Goal: Register for event/course

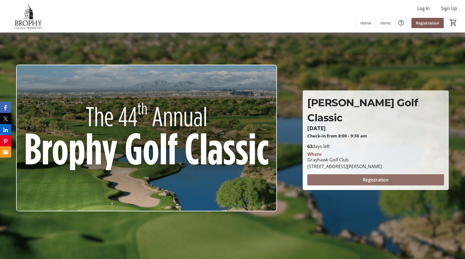
click at [375, 177] on span "Registration" at bounding box center [376, 180] width 26 height 7
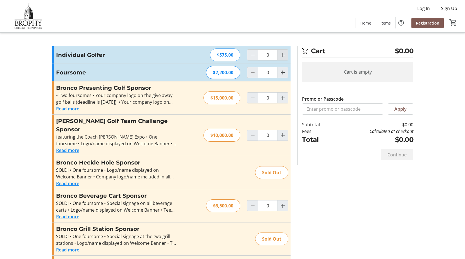
click at [281, 56] on mat-icon "Increment by one" at bounding box center [282, 55] width 7 height 7
type input "1"
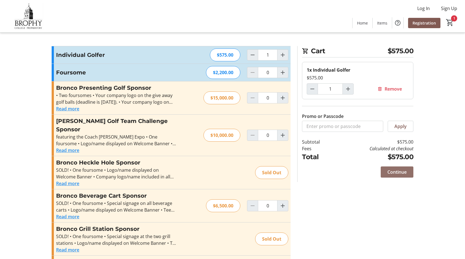
click at [397, 172] on span "Continue" at bounding box center [396, 172] width 19 height 7
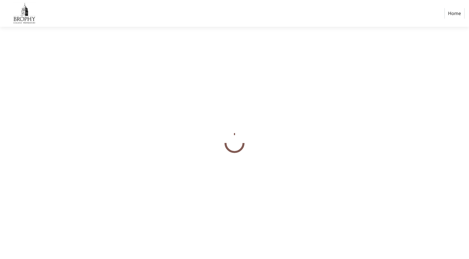
select select
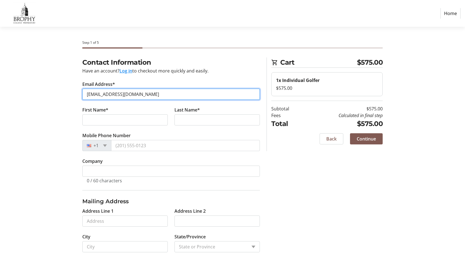
type input "[EMAIL_ADDRESS][DOMAIN_NAME]"
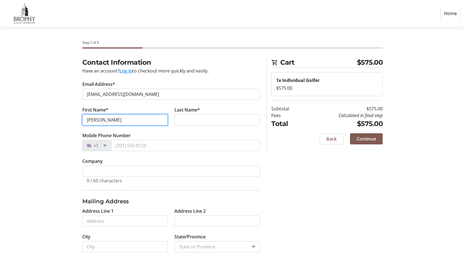
type input "[PERSON_NAME]"
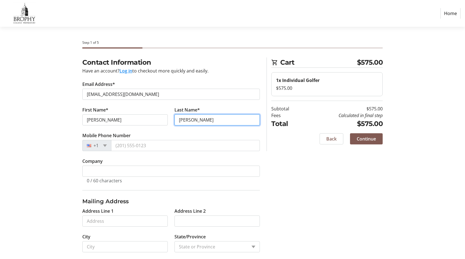
type input "[PERSON_NAME]"
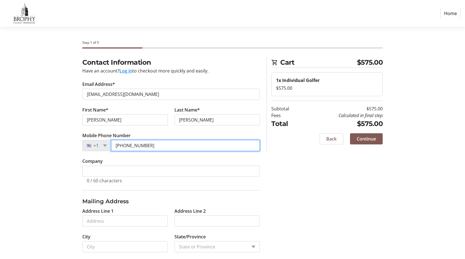
type input "[PHONE_NUMBER]"
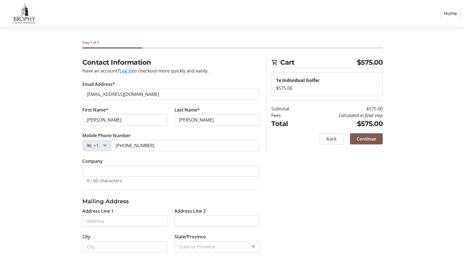
click at [37, 193] on section "Step 1 of 5 Cart $575.00 1x Individual Golfer $575.00 Subtotal $575.00 Fees Cal…" at bounding box center [232, 159] width 465 height 265
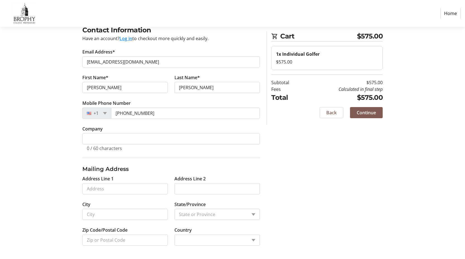
scroll to position [32, 0]
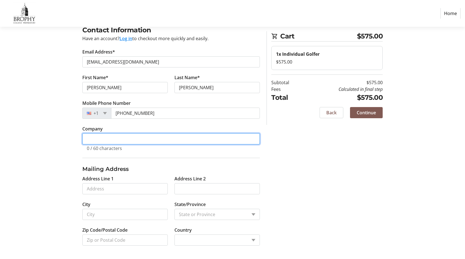
click at [106, 136] on input "Company" at bounding box center [170, 138] width 177 height 11
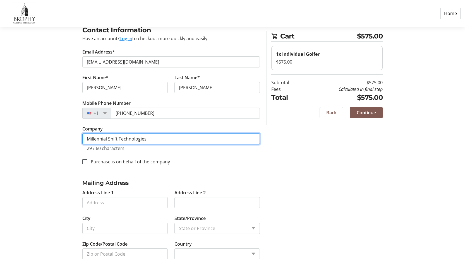
type input "Millennial Shift Technologies"
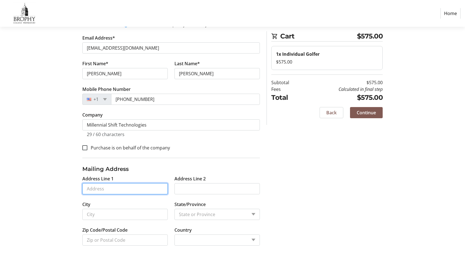
scroll to position [46, 0]
type input "[STREET_ADDRESS]"
type input "Scottsdale"
select select
type input "85251"
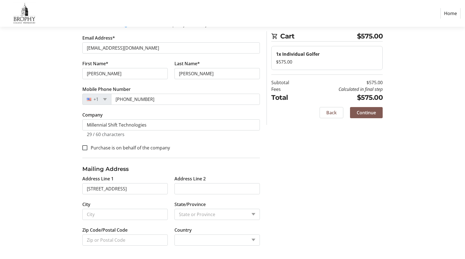
select select "US"
select select "AZ"
click at [290, 208] on div "Contact Information Have an account? Log in to checkout more quickly and easily…" at bounding box center [232, 135] width 368 height 248
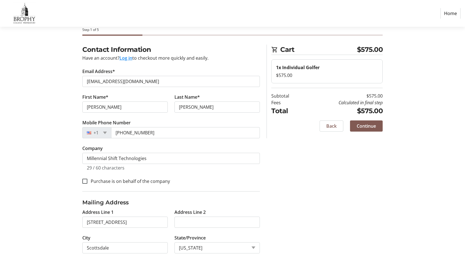
scroll to position [15, 0]
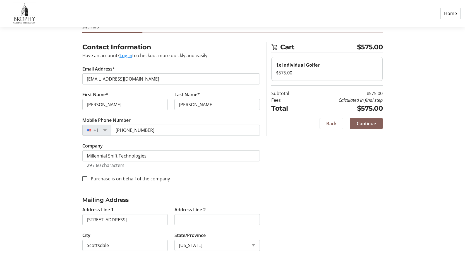
click at [365, 124] on span "Continue" at bounding box center [366, 123] width 19 height 7
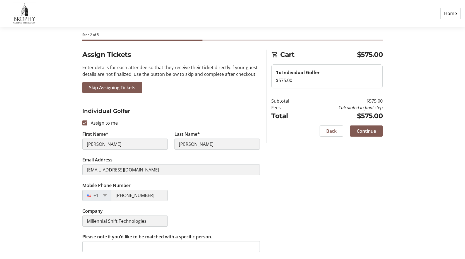
scroll to position [8, 0]
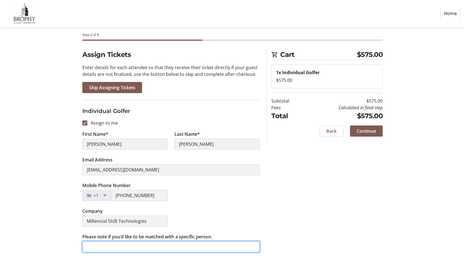
click at [131, 248] on input "Please note if you’d like to be matched with a specific person." at bounding box center [170, 246] width 177 height 11
type input "I"
type input "[PERSON_NAME], [PERSON_NAME] and 4th TBD"
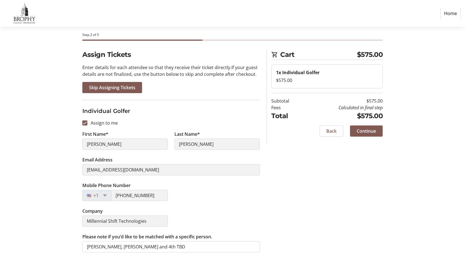
click at [311, 234] on div "Assign Tickets Enter details for each attendee so that they receive their ticke…" at bounding box center [232, 155] width 368 height 210
click at [361, 130] on span "Continue" at bounding box center [366, 131] width 19 height 7
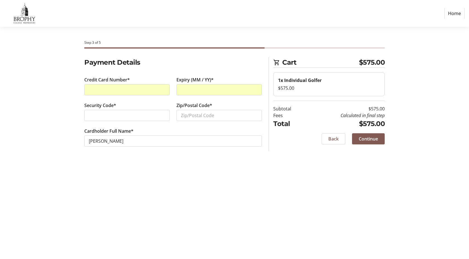
click at [122, 122] on div "Security Code*" at bounding box center [127, 115] width 92 height 26
type input "85251"
click at [316, 176] on div "Step 3 of 5 Cart $575.00 1x Individual Golfer $575.00 Subtotal $575.00 Fees Cal…" at bounding box center [234, 143] width 368 height 232
click at [369, 140] on span "Continue" at bounding box center [368, 139] width 19 height 7
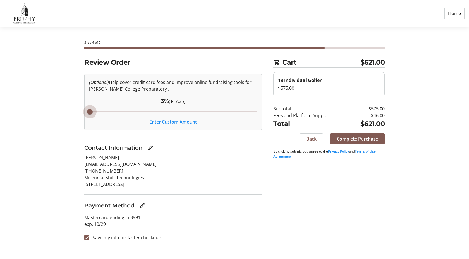
drag, startPoint x: 140, startPoint y: 112, endPoint x: 69, endPoint y: 112, distance: 70.6
type input "3"
click at [69, 112] on div "Review Order (Optional) Help cover credit card fees and improve online fundrais…" at bounding box center [234, 152] width 368 height 190
click at [88, 239] on input "Save my info for faster checkouts" at bounding box center [86, 237] width 5 height 5
checkbox input "false"
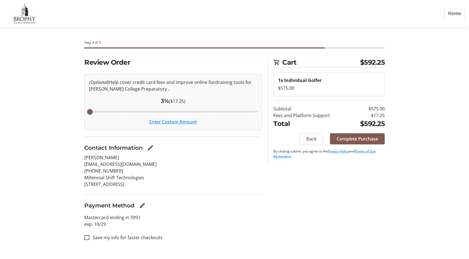
click at [435, 176] on section "Step 4 of 5 Cart $592.25 1x Individual Golfer $575.00 Subtotal $575.00 Fees and…" at bounding box center [234, 143] width 469 height 232
click at [365, 137] on span "Complete Purchase" at bounding box center [357, 139] width 41 height 7
